Goal: Task Accomplishment & Management: Complete application form

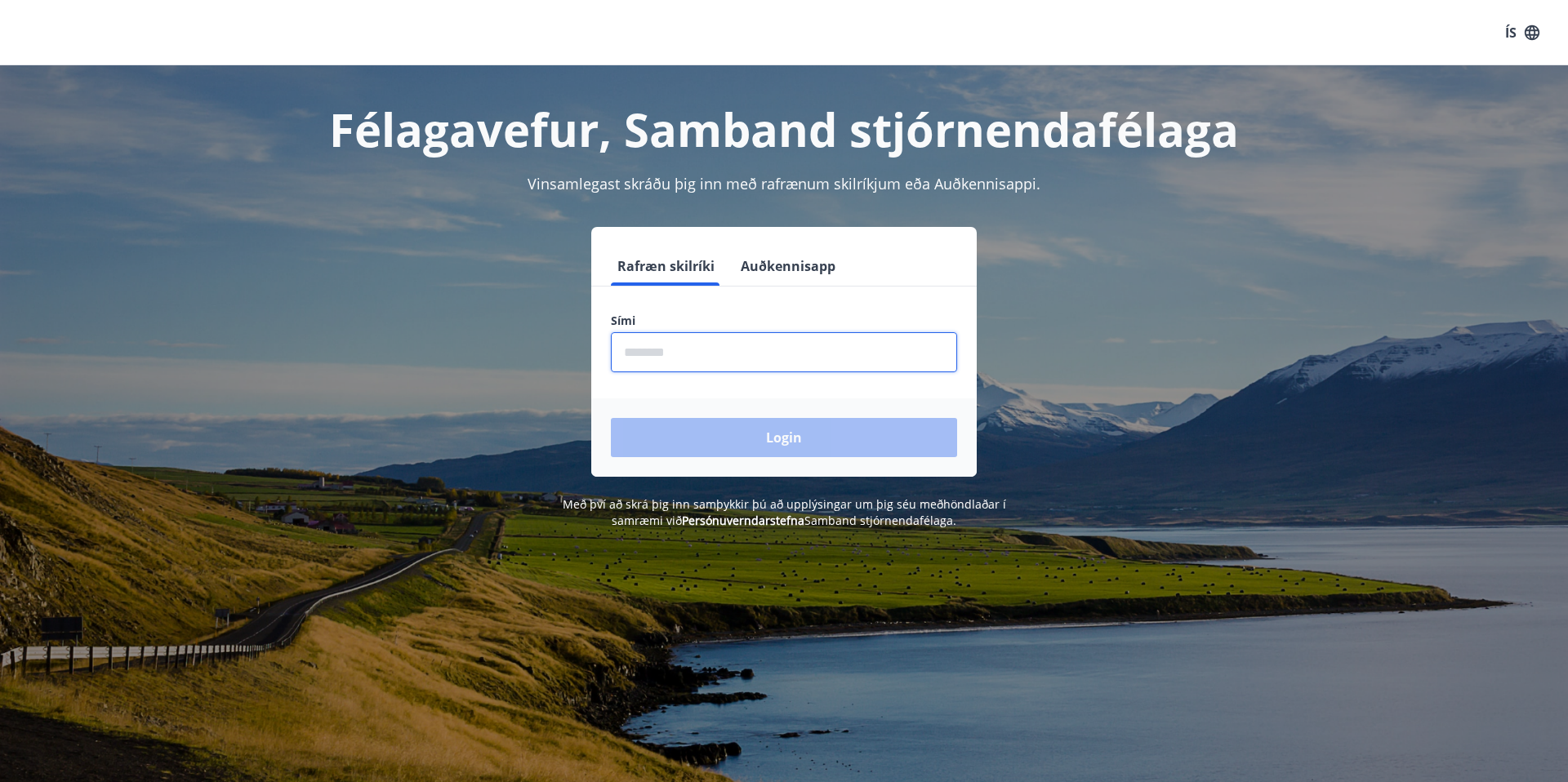
click at [793, 332] on input "phone" at bounding box center [784, 353] width 346 height 40
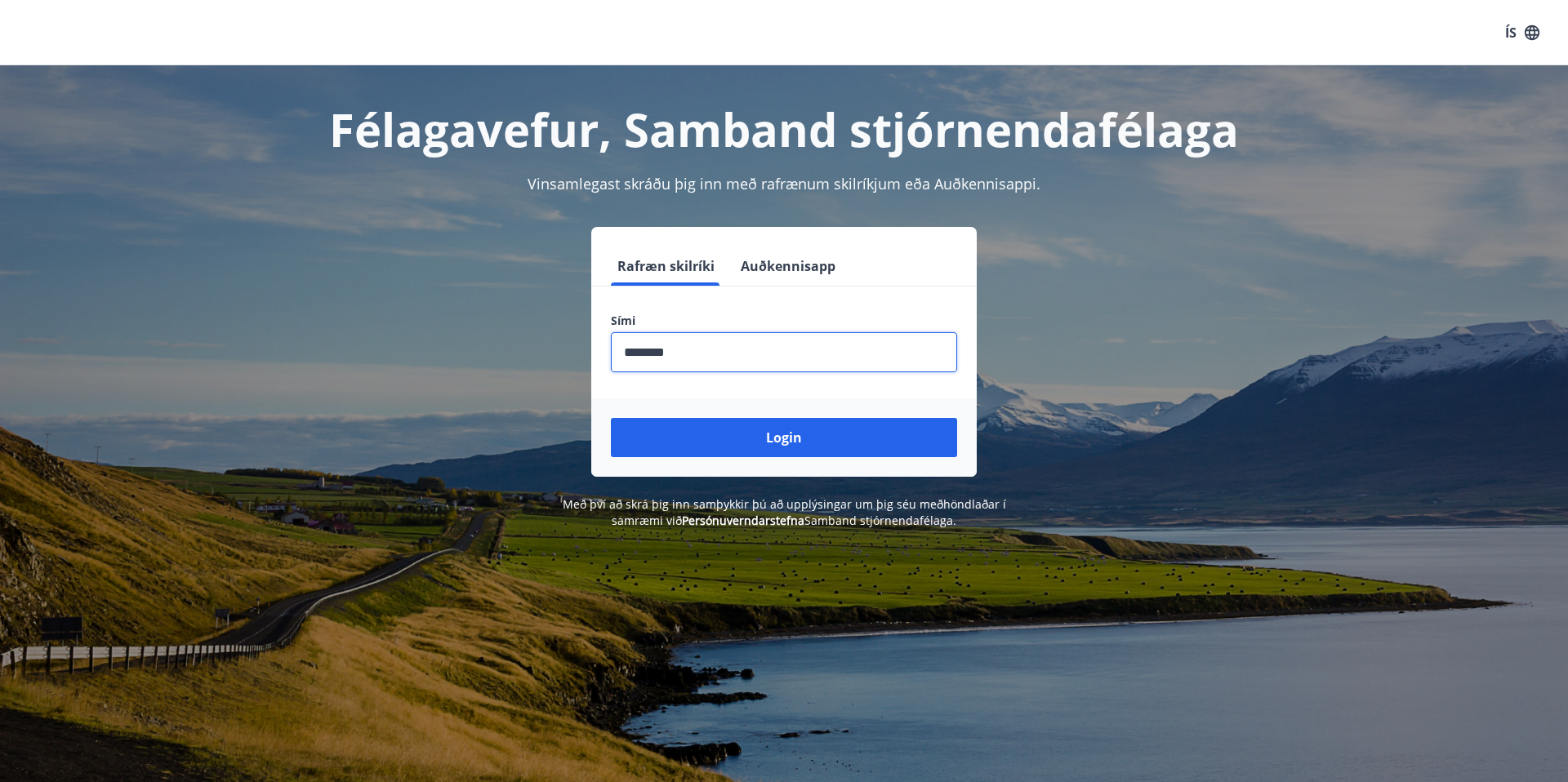
type input "********"
click at [777, 454] on button "Login" at bounding box center [784, 438] width 346 height 40
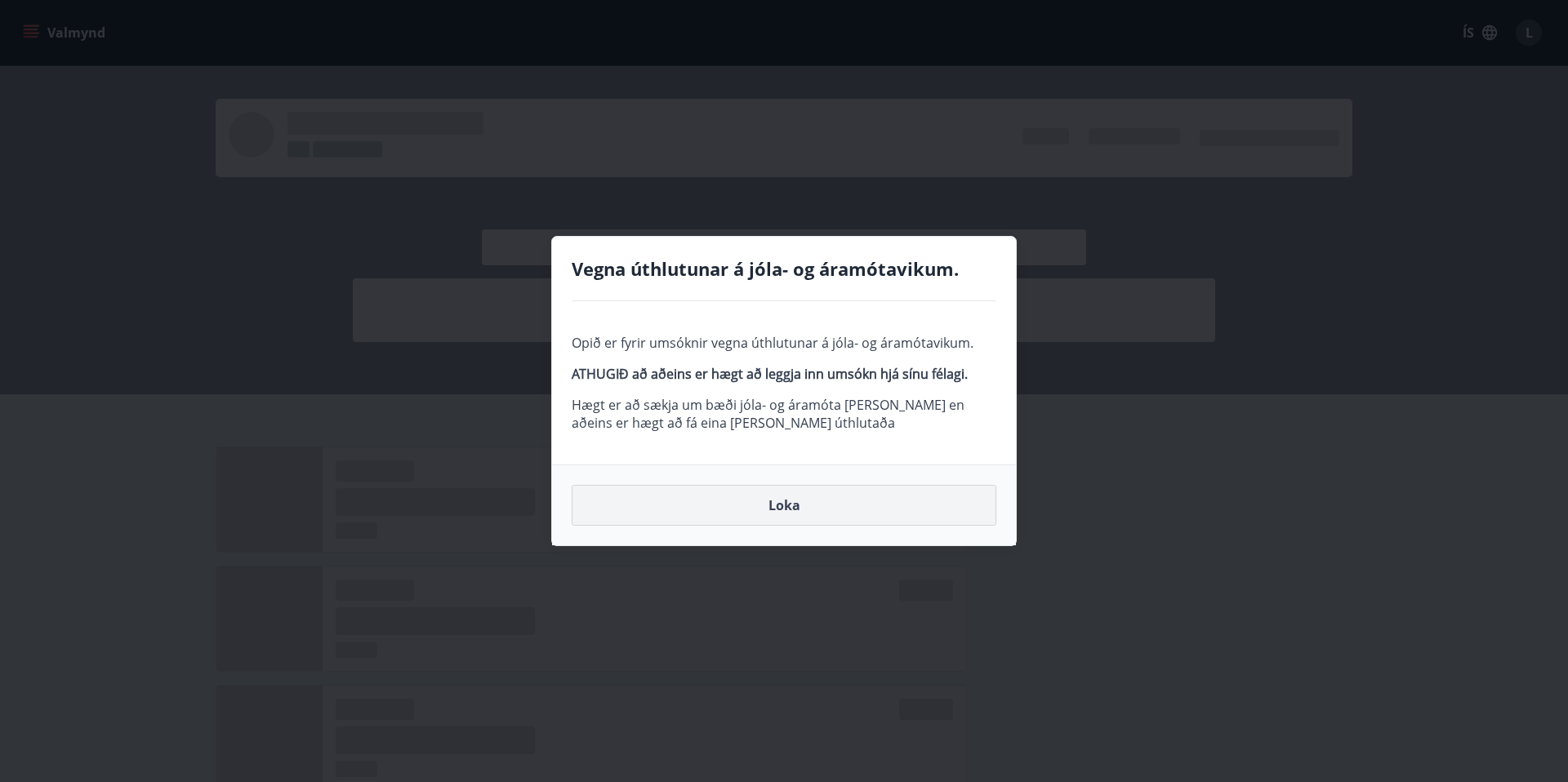
click at [823, 499] on button "Loka" at bounding box center [784, 505] width 424 height 41
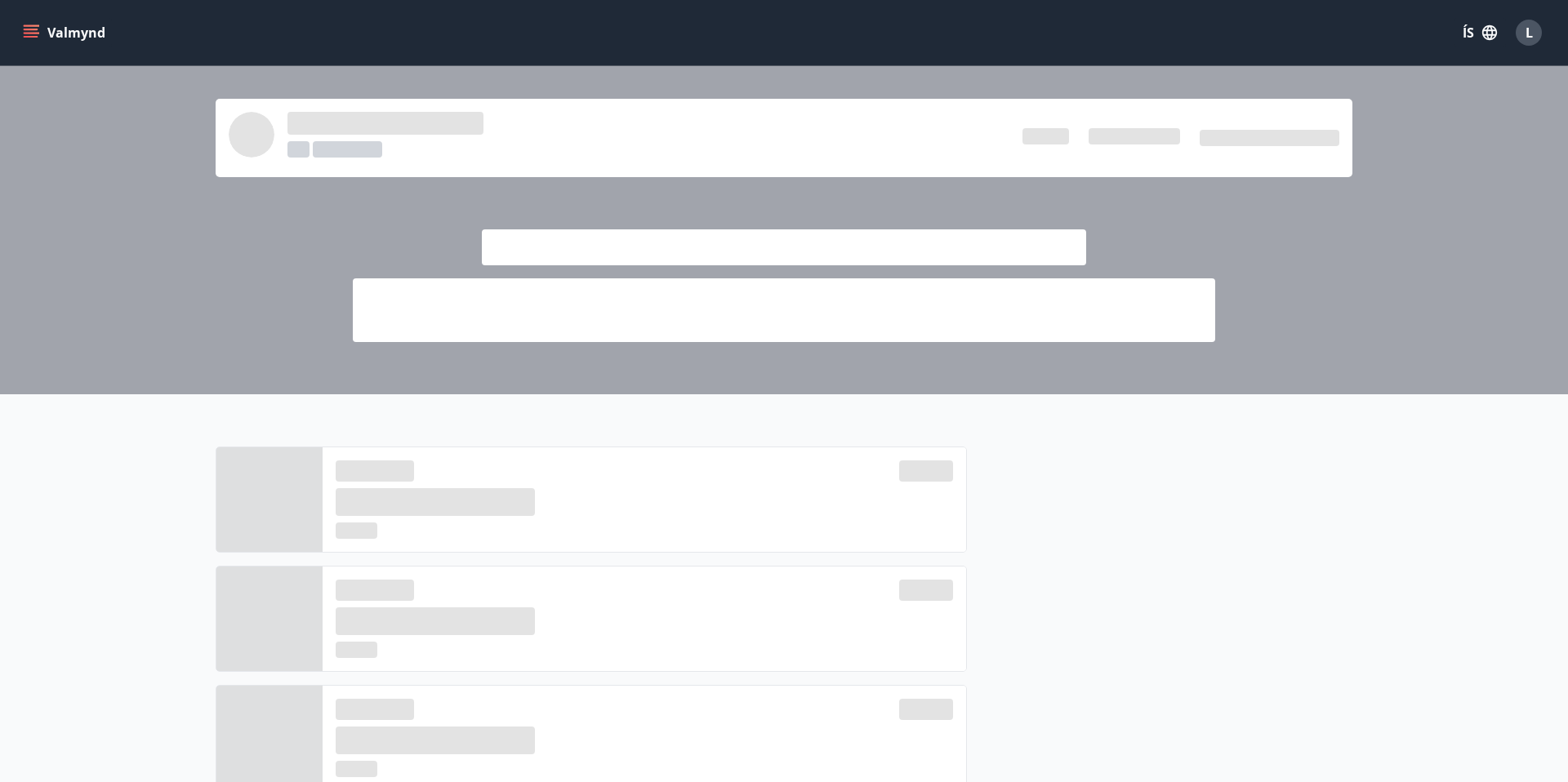
click at [40, 32] on button "Valmynd" at bounding box center [66, 32] width 93 height 29
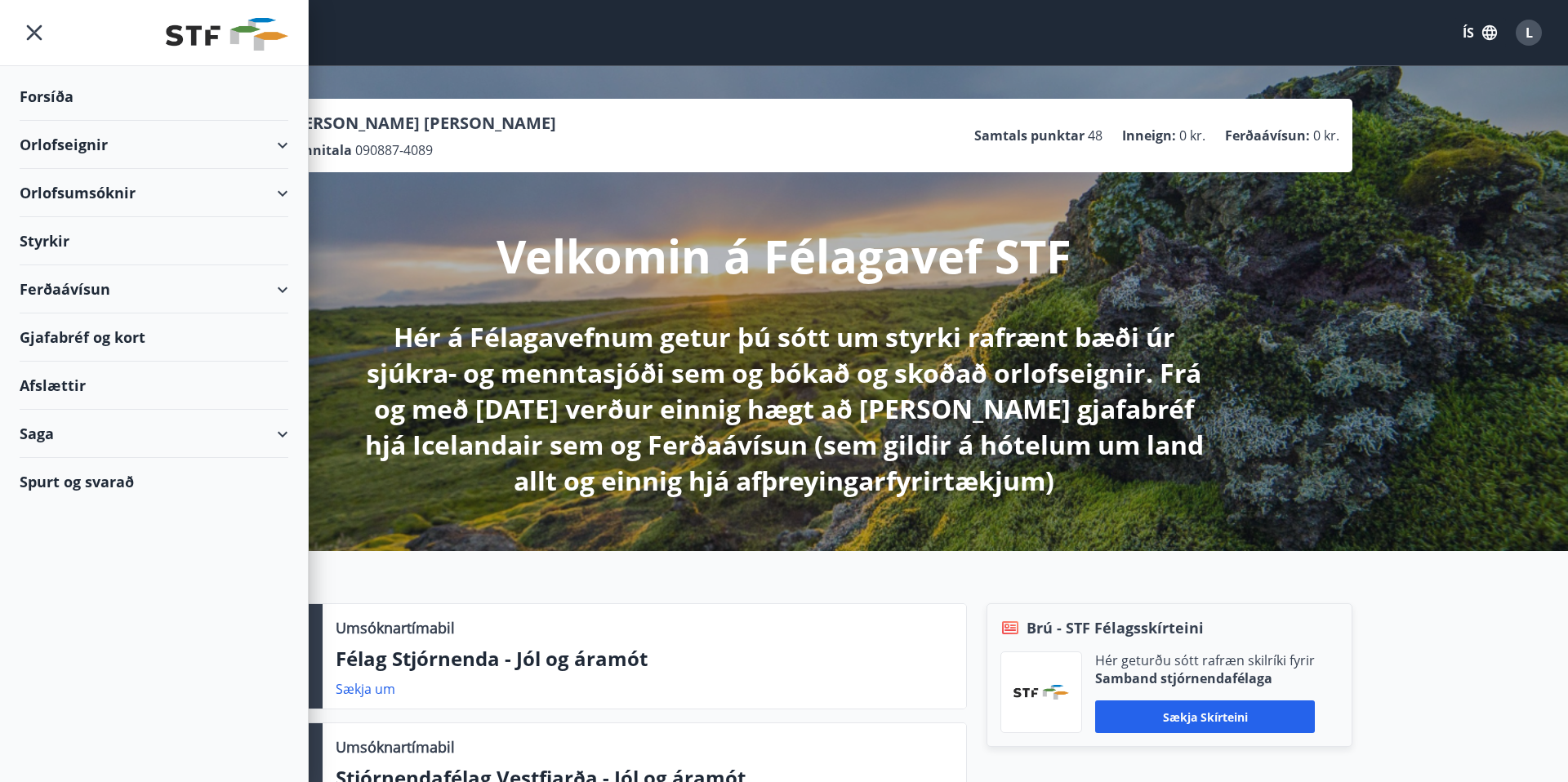
click at [41, 246] on div "Styrkir" at bounding box center [153, 241] width 268 height 48
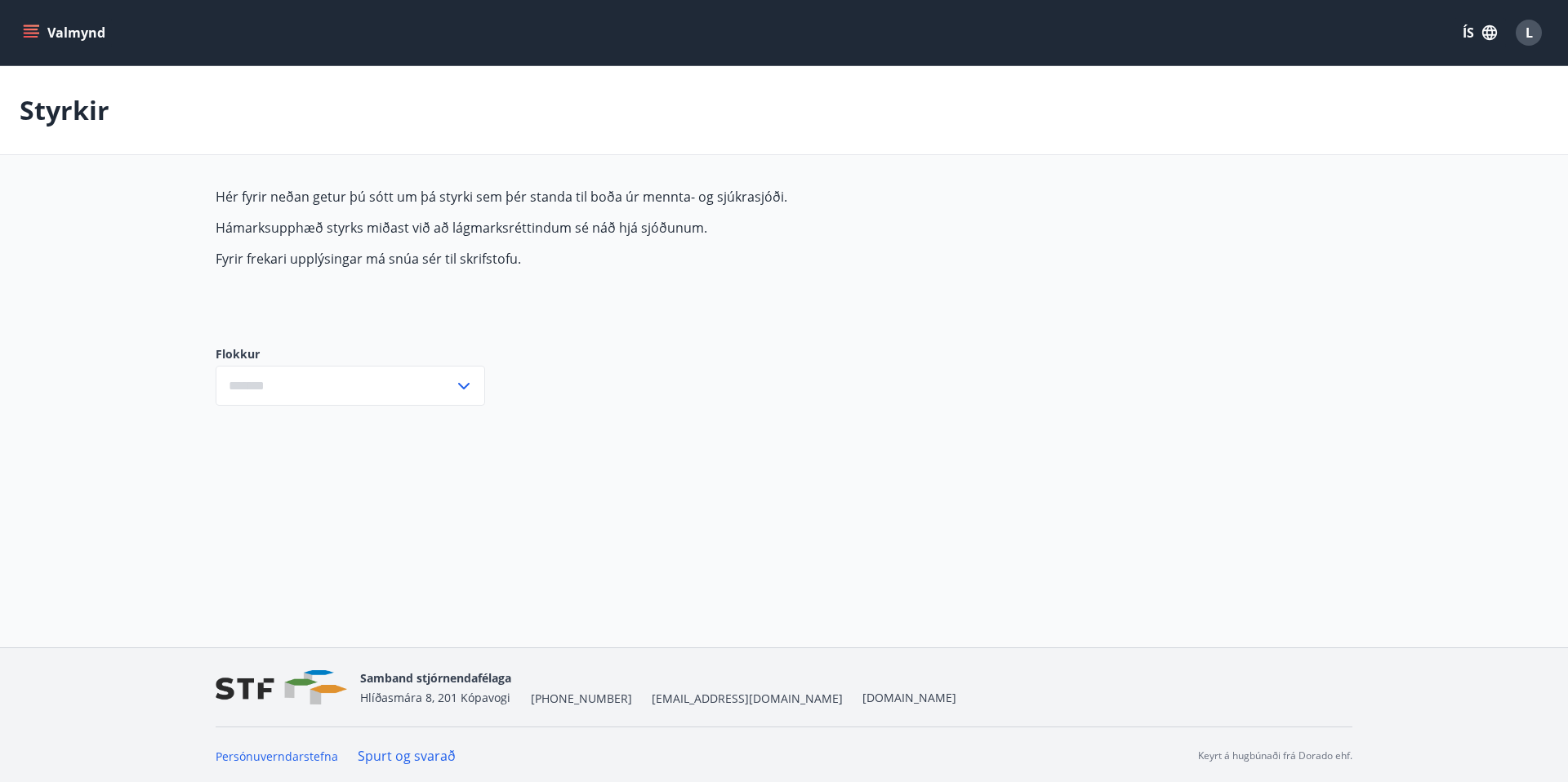
type input "***"
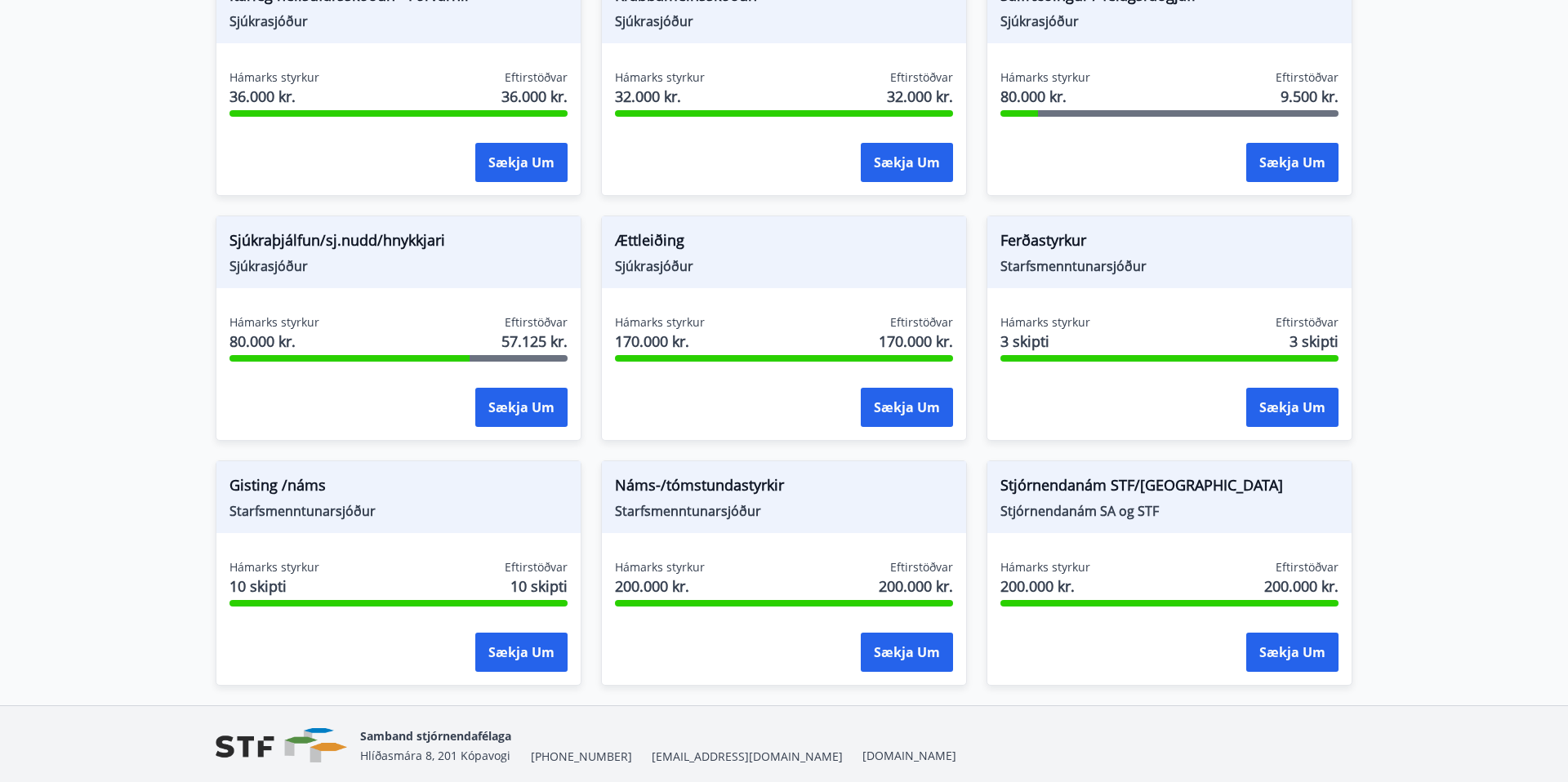
scroll to position [1196, 0]
click at [720, 499] on span "Náms-/tómstundastyrkir" at bounding box center [784, 487] width 338 height 28
click at [915, 650] on button "Sækja um" at bounding box center [906, 652] width 93 height 40
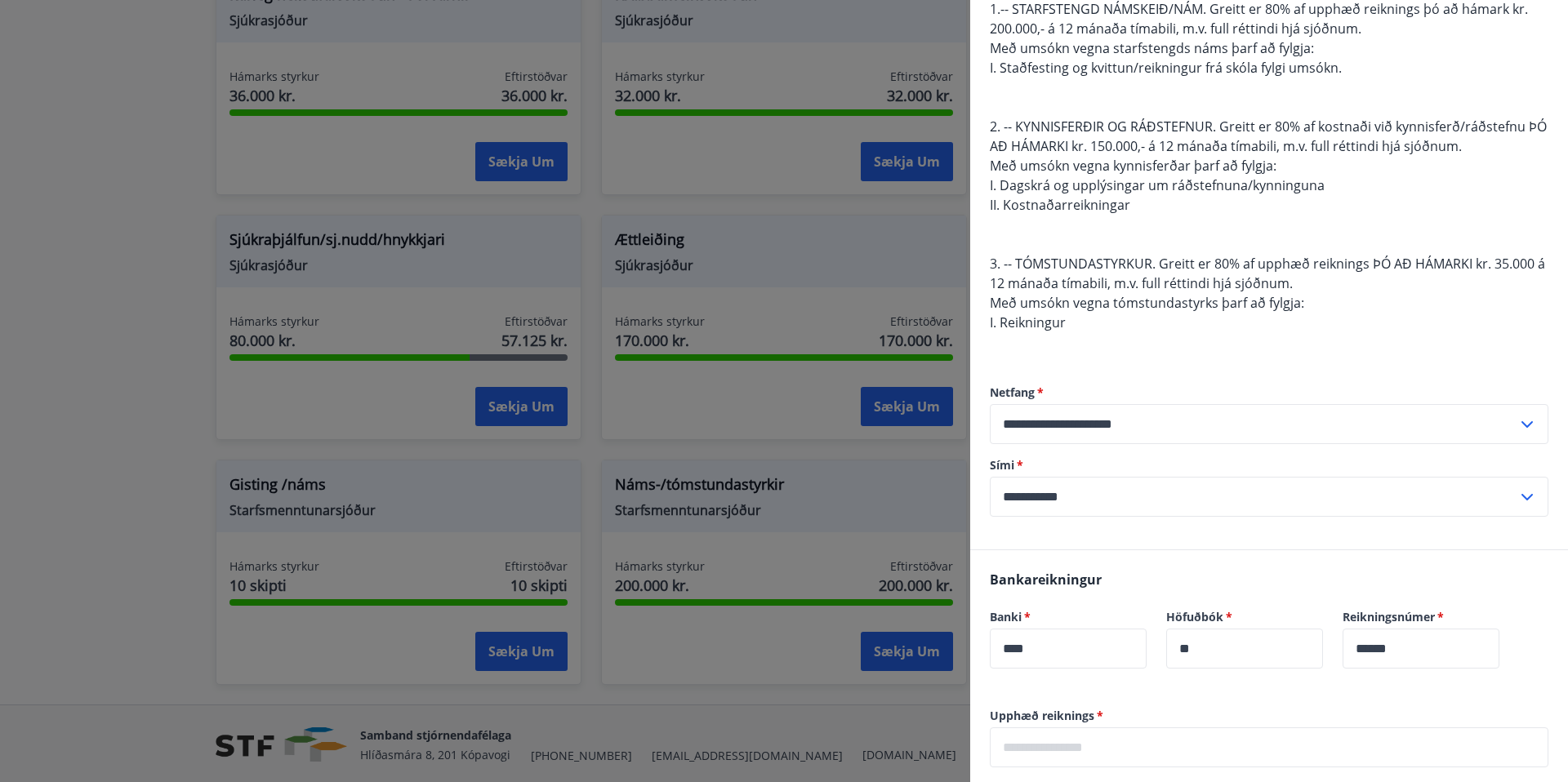
scroll to position [0, 0]
